Goal: Check status: Check status

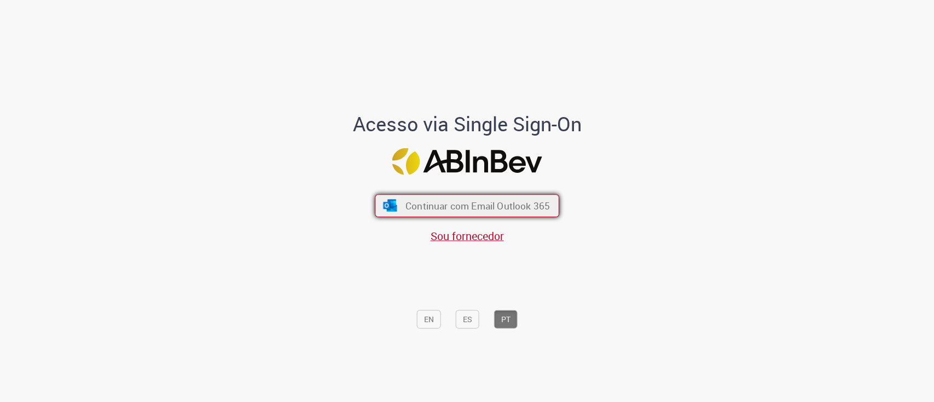
click at [451, 199] on span "Continuar com Email Outlook 365" at bounding box center [477, 205] width 144 height 13
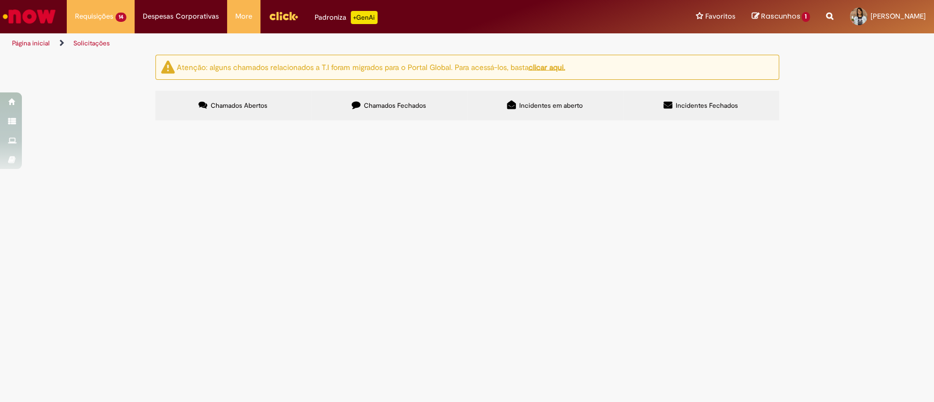
click at [0, 0] on span "Aberto" at bounding box center [0, 0] width 0 height 0
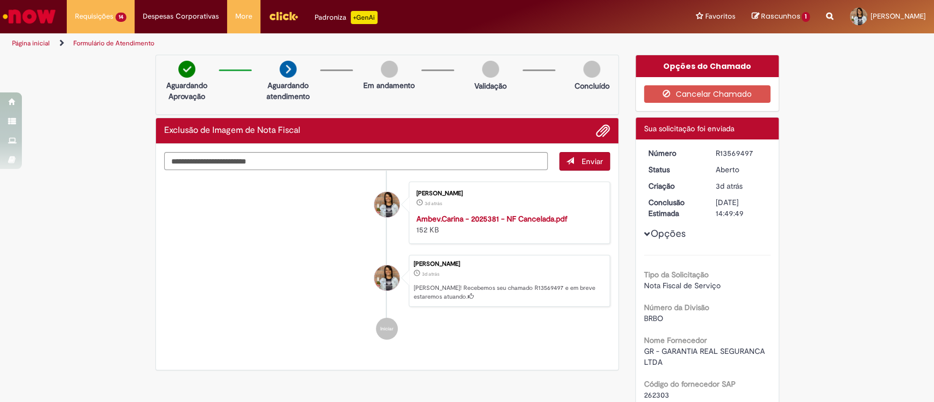
click at [724, 148] on div "R13569497" at bounding box center [740, 153] width 51 height 11
copy div "R13569497"
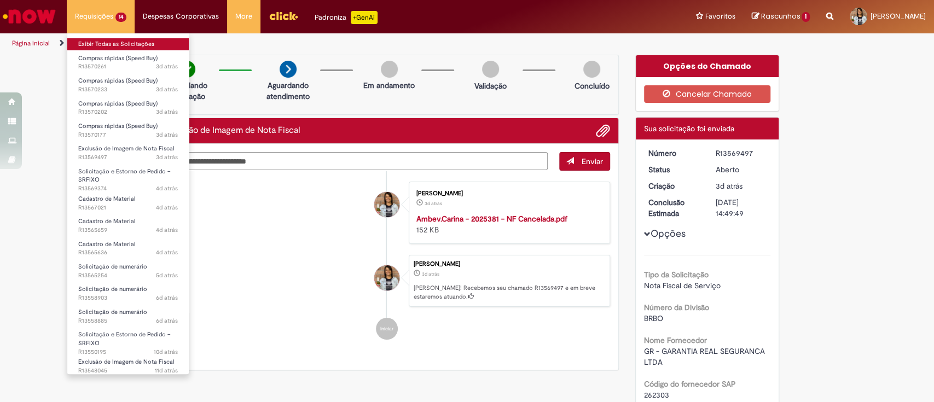
click at [96, 43] on link "Exibir Todas as Solicitações" at bounding box center [127, 44] width 121 height 12
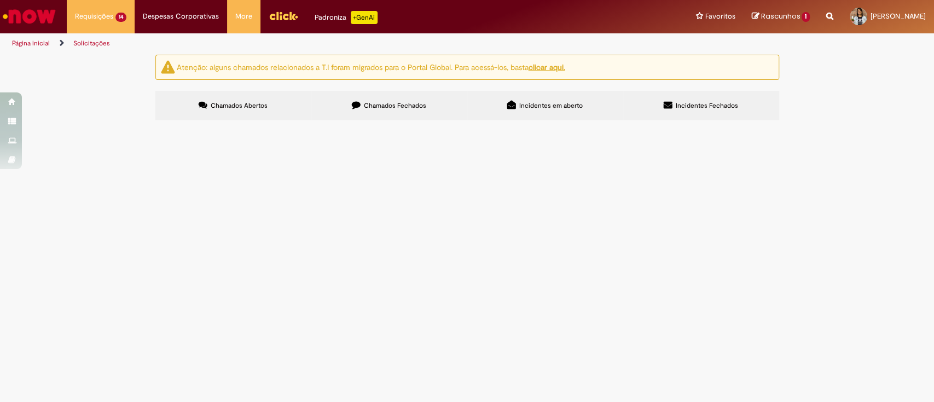
click at [0, 0] on span "Em Validação" at bounding box center [0, 0] width 0 height 0
